Goal: Navigation & Orientation: Find specific page/section

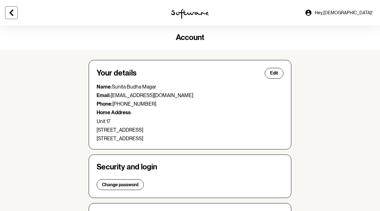
click at [10, 17] on button at bounding box center [11, 12] width 13 height 13
